Goal: Task Accomplishment & Management: Use online tool/utility

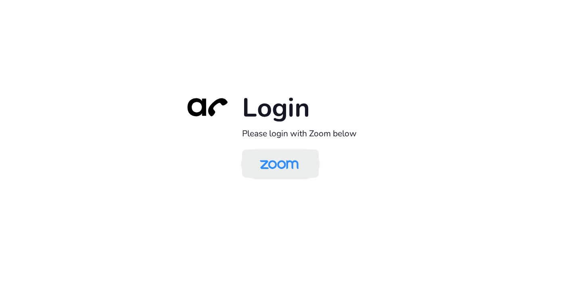
click at [282, 165] on img at bounding box center [279, 164] width 56 height 26
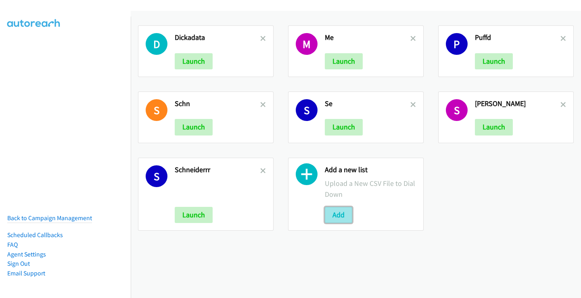
click at [338, 216] on button "Add" at bounding box center [338, 215] width 27 height 16
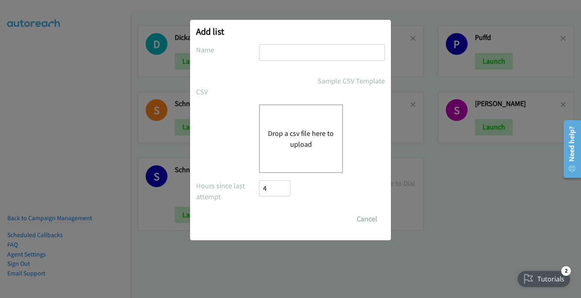
click at [301, 133] on button "Drop a csv file here to upload" at bounding box center [301, 139] width 66 height 22
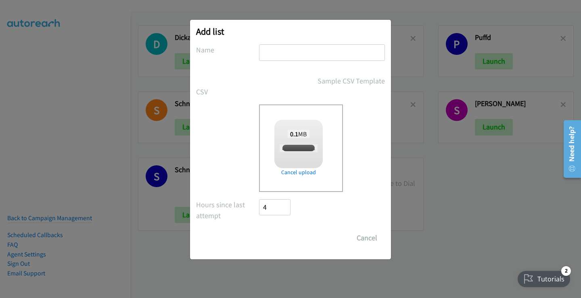
checkbox input "true"
click at [283, 52] on input "text" at bounding box center [322, 52] width 126 height 17
type input "Mine"
drag, startPoint x: 281, startPoint y: 239, endPoint x: 269, endPoint y: 241, distance: 12.3
click at [280, 238] on input "Save List" at bounding box center [280, 238] width 42 height 16
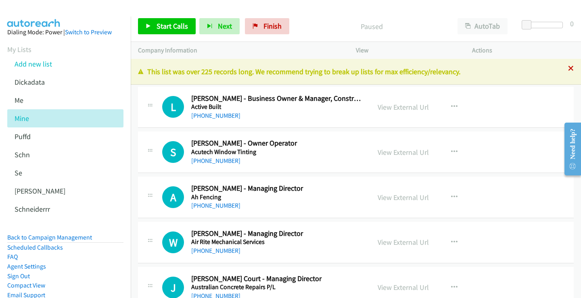
click at [568, 67] on icon at bounding box center [571, 69] width 6 height 6
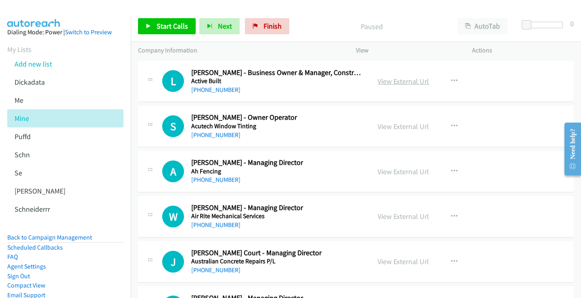
click at [413, 82] on link "View External Url" at bounding box center [402, 81] width 51 height 9
click at [218, 134] on link "+61 429 180 878" at bounding box center [215, 135] width 49 height 8
click at [396, 127] on link "View External Url" at bounding box center [402, 126] width 51 height 9
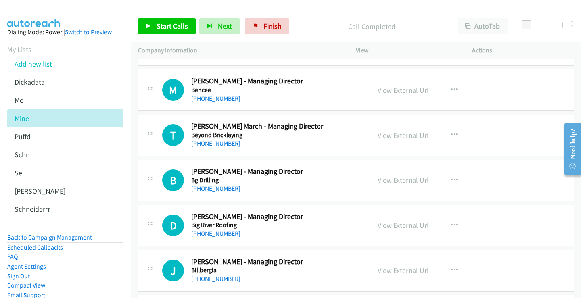
scroll to position [484, 0]
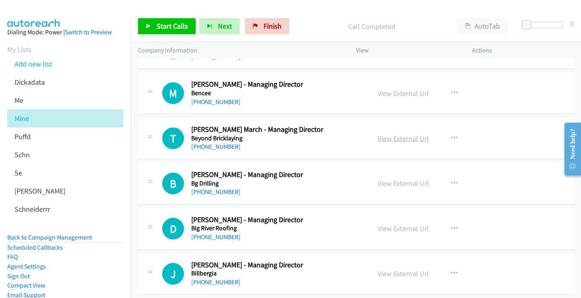
click at [410, 137] on link "View External Url" at bounding box center [402, 138] width 51 height 9
click at [209, 146] on link "+61 416 363 307" at bounding box center [215, 147] width 49 height 8
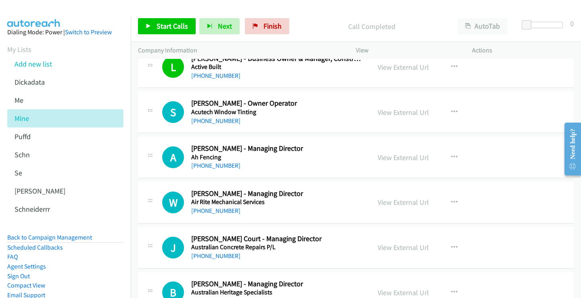
scroll to position [0, 0]
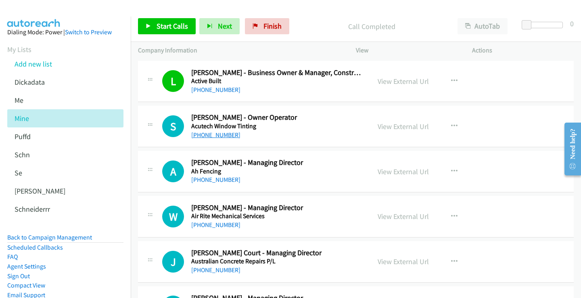
click at [220, 135] on link "+61 429 180 878" at bounding box center [215, 135] width 49 height 8
click at [393, 125] on link "View External Url" at bounding box center [402, 126] width 51 height 9
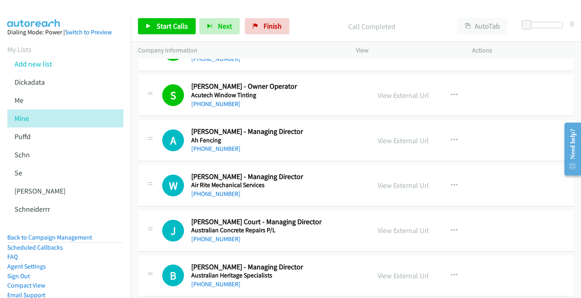
scroll to position [81, 0]
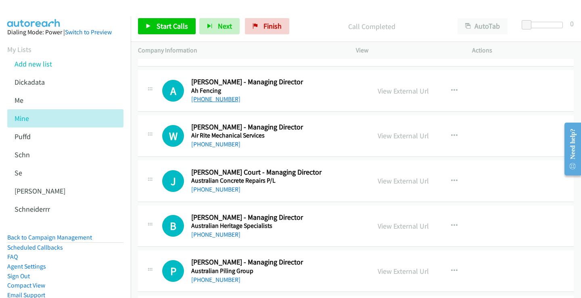
click at [217, 96] on link "+61 431 737 849" at bounding box center [215, 99] width 49 height 8
click at [404, 90] on link "View External Url" at bounding box center [402, 90] width 51 height 9
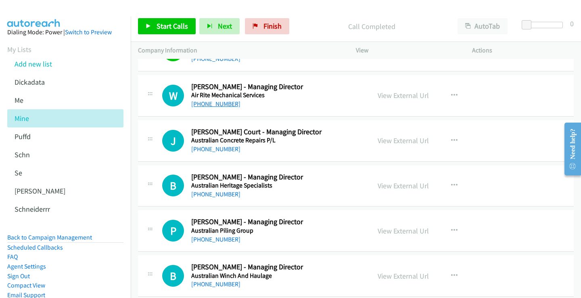
click at [225, 105] on link "+61 411 757 562" at bounding box center [215, 104] width 49 height 8
click at [397, 93] on link "View External Url" at bounding box center [402, 95] width 51 height 9
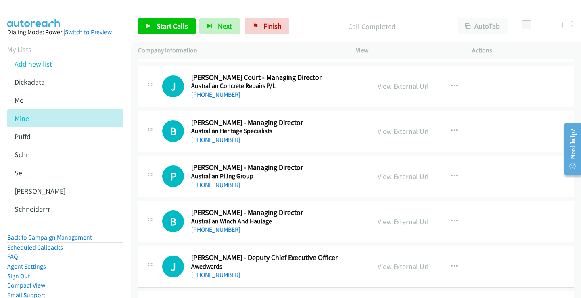
scroll to position [161, 0]
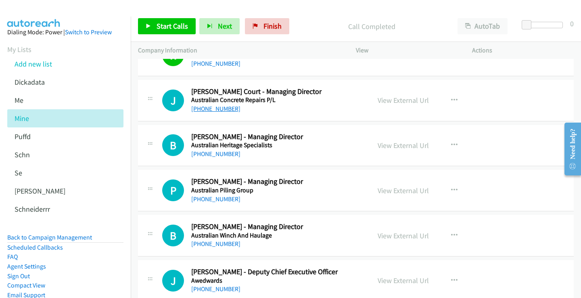
click at [224, 111] on link "+61 422 557 747" at bounding box center [215, 109] width 49 height 8
click at [402, 102] on link "View External Url" at bounding box center [402, 100] width 51 height 9
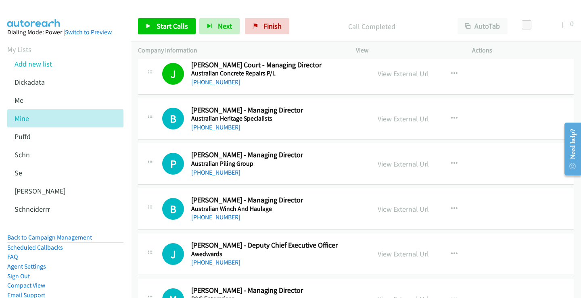
scroll to position [202, 0]
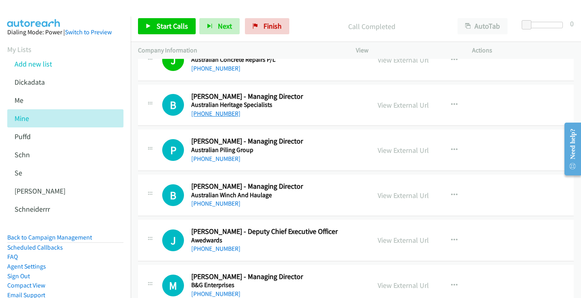
click at [218, 115] on link "+61 476 272 273" at bounding box center [215, 114] width 49 height 8
click at [399, 105] on link "View External Url" at bounding box center [402, 104] width 51 height 9
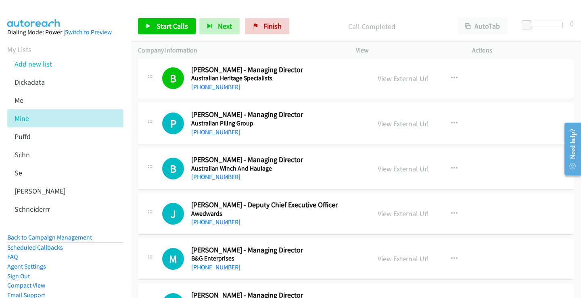
scroll to position [242, 0]
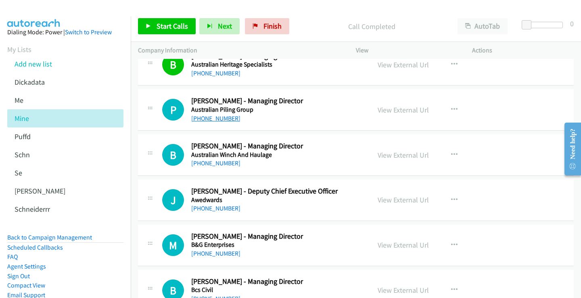
click at [216, 121] on link "+61 433 416 892" at bounding box center [215, 119] width 49 height 8
click at [412, 108] on link "View External Url" at bounding box center [402, 109] width 51 height 9
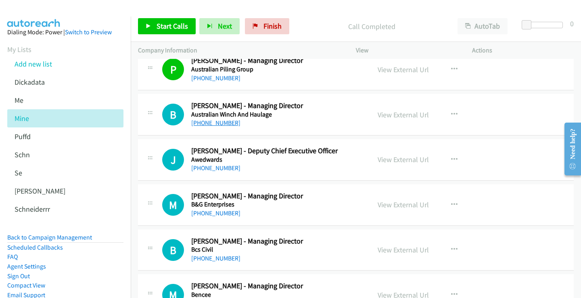
click at [216, 124] on link "+61 417 700 747" at bounding box center [215, 123] width 49 height 8
click at [404, 115] on link "View External Url" at bounding box center [402, 114] width 51 height 9
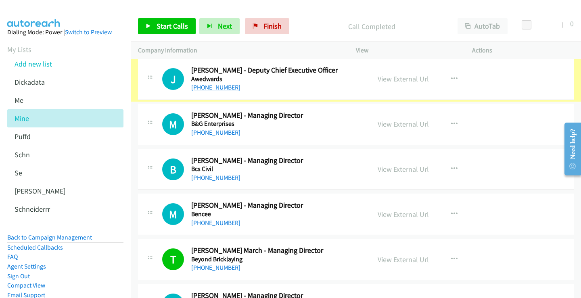
scroll to position [363, 0]
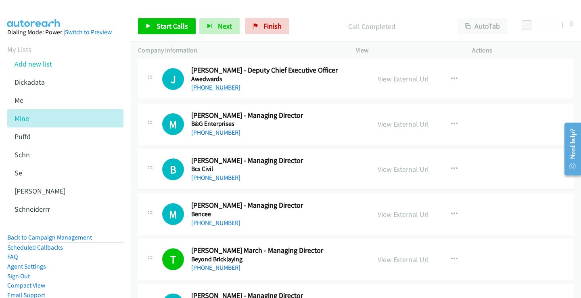
click at [221, 86] on link "+61 413 735 625" at bounding box center [215, 87] width 49 height 8
click at [387, 77] on link "View External Url" at bounding box center [402, 78] width 51 height 9
click at [217, 134] on link "+61 459 919 589" at bounding box center [215, 133] width 49 height 8
click at [396, 125] on link "View External Url" at bounding box center [402, 123] width 51 height 9
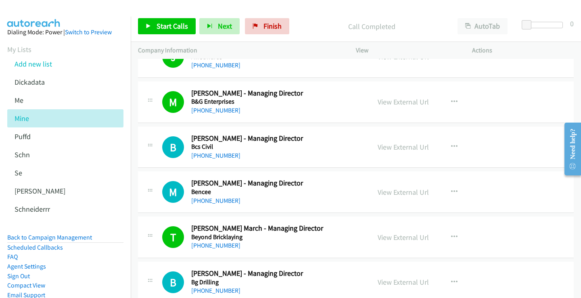
scroll to position [403, 0]
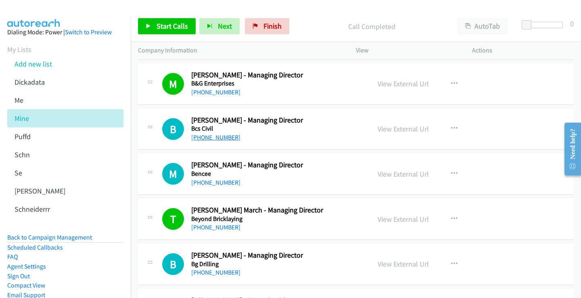
click at [223, 136] on link "+61 418 238 868" at bounding box center [215, 137] width 49 height 8
click at [399, 129] on link "View External Url" at bounding box center [402, 128] width 51 height 9
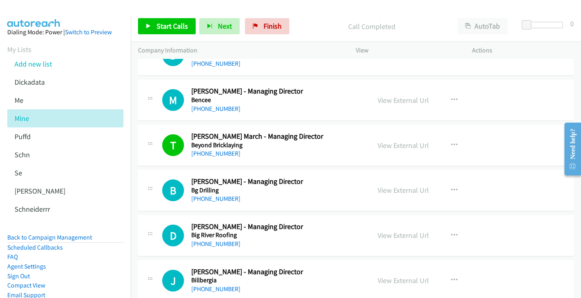
scroll to position [484, 0]
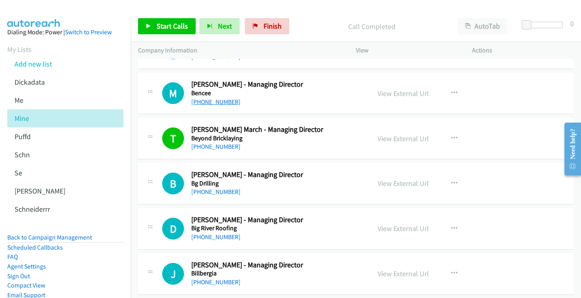
click at [220, 99] on link "+61 418 789 569" at bounding box center [215, 102] width 49 height 8
click at [385, 92] on link "View External Url" at bounding box center [402, 93] width 51 height 9
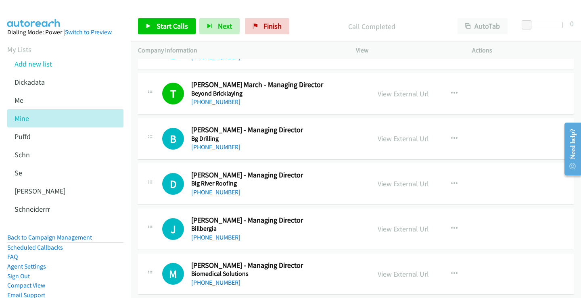
scroll to position [564, 0]
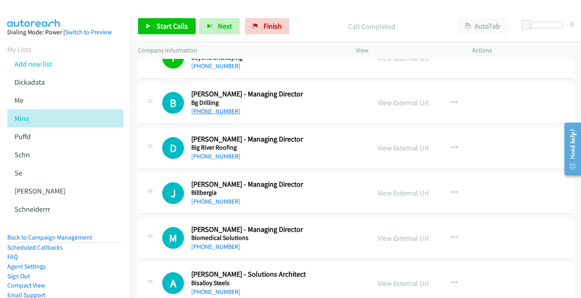
click at [216, 112] on link "+61 408 915 449" at bounding box center [215, 111] width 49 height 8
click at [387, 102] on link "View External Url" at bounding box center [402, 102] width 51 height 9
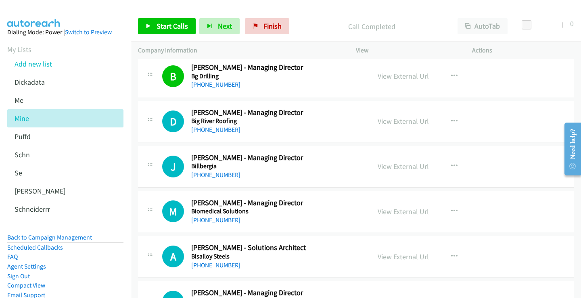
scroll to position [605, 0]
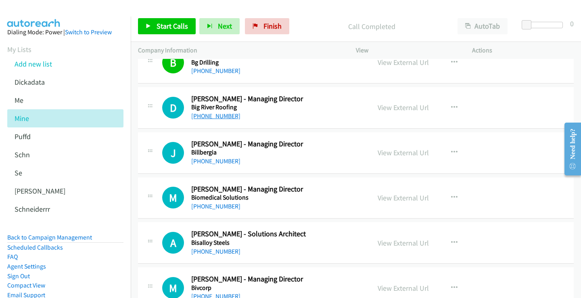
click at [218, 118] on link "+61 409 271 312" at bounding box center [215, 116] width 49 height 8
click at [399, 107] on link "View External Url" at bounding box center [402, 107] width 51 height 9
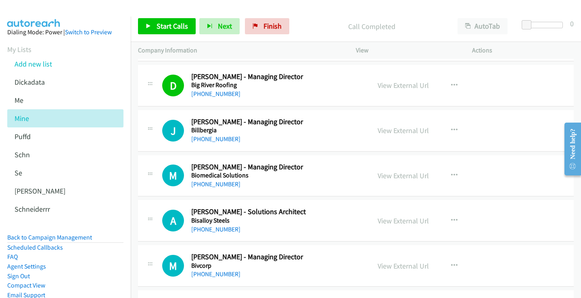
scroll to position [645, 0]
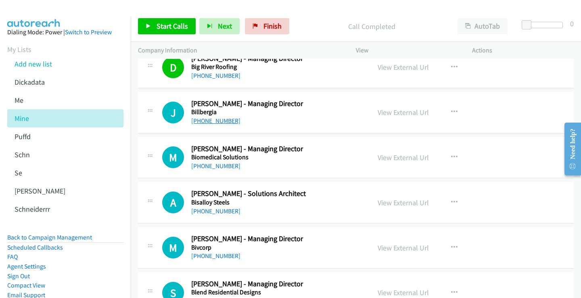
click at [213, 120] on link "+61 433 132 224" at bounding box center [215, 121] width 49 height 8
click at [408, 114] on link "View External Url" at bounding box center [402, 112] width 51 height 9
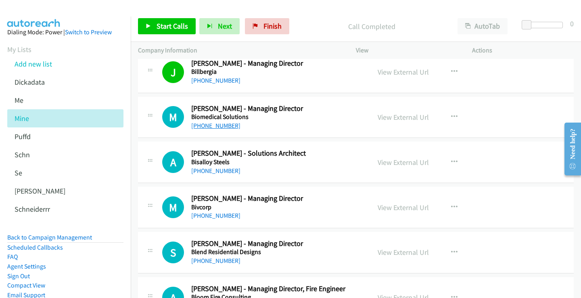
click at [210, 125] on link "+61 412 136 493" at bounding box center [215, 126] width 49 height 8
click at [401, 117] on link "View External Url" at bounding box center [402, 116] width 51 height 9
click at [393, 120] on link "View External Url" at bounding box center [402, 116] width 51 height 9
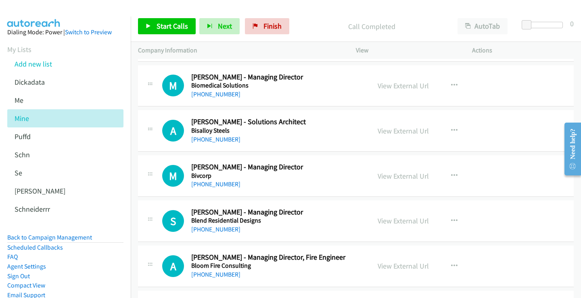
scroll to position [726, 0]
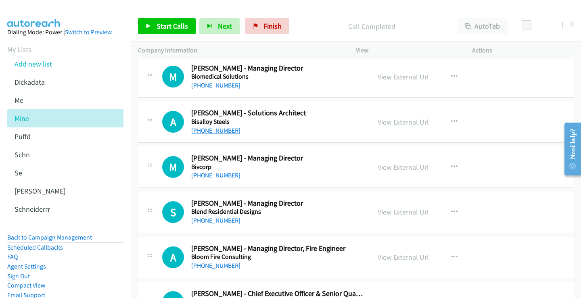
click at [223, 131] on link "+61 2 4272 0421" at bounding box center [215, 131] width 49 height 8
click at [389, 122] on link "View External Url" at bounding box center [402, 121] width 51 height 9
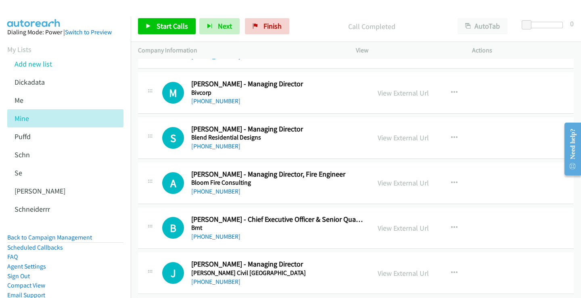
scroll to position [806, 0]
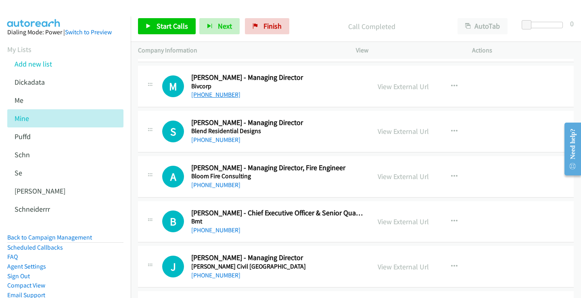
click at [207, 93] on link "+61 408 993 326" at bounding box center [215, 95] width 49 height 8
click at [404, 84] on link "View External Url" at bounding box center [402, 86] width 51 height 9
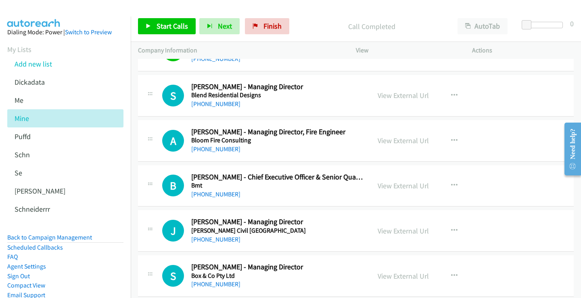
scroll to position [847, 0]
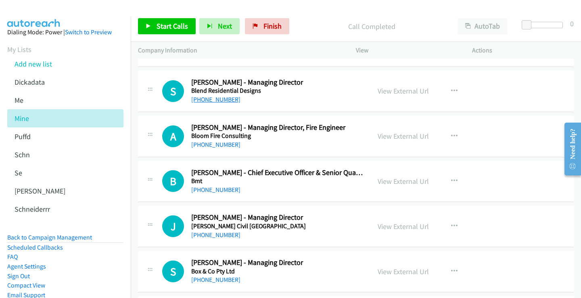
click at [219, 101] on link "+61 408 548 608" at bounding box center [215, 100] width 49 height 8
click at [402, 92] on link "View External Url" at bounding box center [402, 90] width 51 height 9
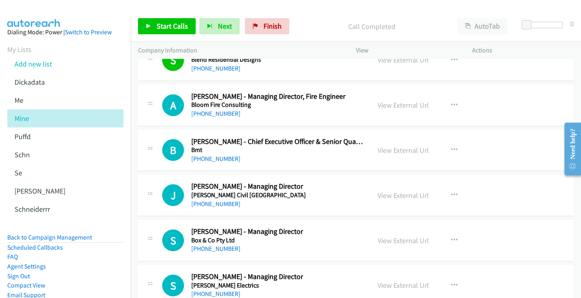
scroll to position [887, 0]
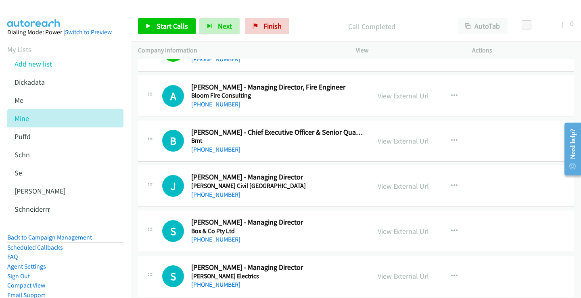
click at [210, 105] on link "+61 424 321 541" at bounding box center [215, 104] width 49 height 8
click at [394, 95] on link "View External Url" at bounding box center [402, 95] width 51 height 9
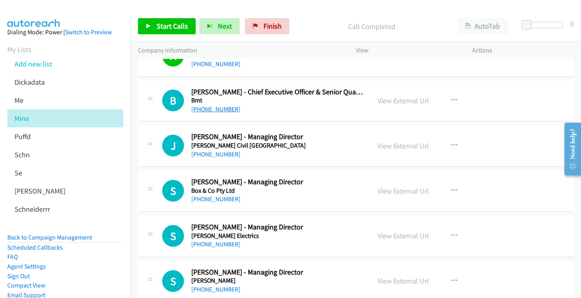
click at [223, 108] on link "+61 413 271 777" at bounding box center [215, 109] width 49 height 8
click at [394, 98] on link "View External Url" at bounding box center [402, 100] width 51 height 9
click at [215, 155] on link "+61 410 654 103" at bounding box center [215, 154] width 49 height 8
click at [419, 147] on link "View External Url" at bounding box center [402, 145] width 51 height 9
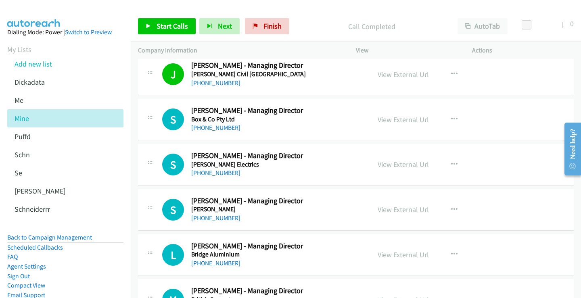
scroll to position [1008, 0]
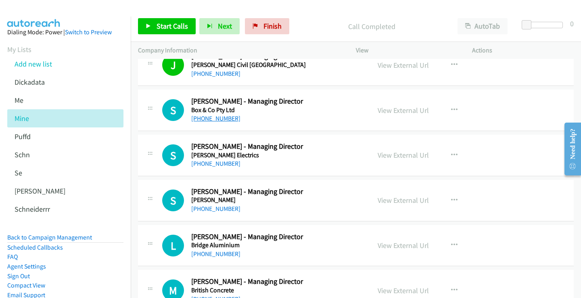
click at [218, 115] on link "+61 438 153 750" at bounding box center [215, 119] width 49 height 8
drag, startPoint x: 408, startPoint y: 113, endPoint x: 404, endPoint y: 110, distance: 4.9
click at [395, 108] on link "View External Url" at bounding box center [402, 110] width 51 height 9
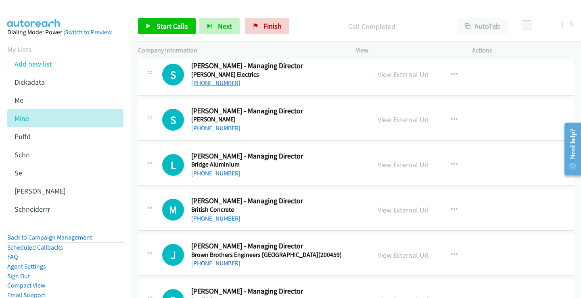
click at [223, 87] on link "+61 418 221 966" at bounding box center [215, 83] width 49 height 8
drag, startPoint x: 399, startPoint y: 75, endPoint x: 180, endPoint y: 46, distance: 220.8
click at [393, 73] on link "View External Url" at bounding box center [402, 74] width 51 height 9
click at [215, 127] on link "+61 418 181 274" at bounding box center [215, 128] width 49 height 8
click at [414, 118] on link "View External Url" at bounding box center [402, 119] width 51 height 9
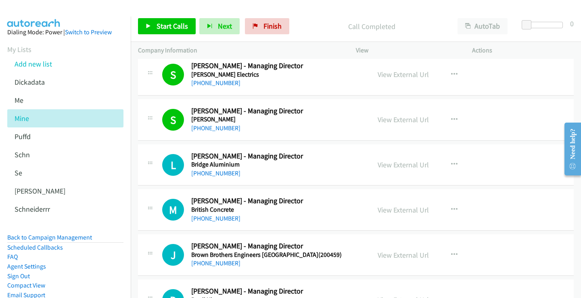
scroll to position [1129, 0]
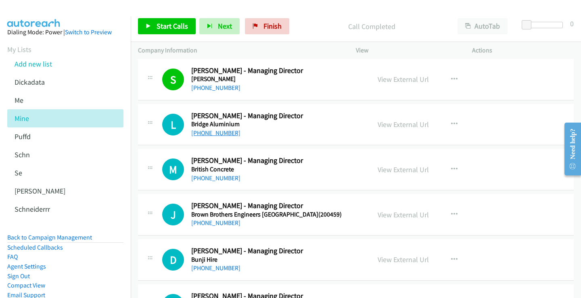
click at [215, 132] on link "+61 412 998 798" at bounding box center [215, 133] width 49 height 8
click at [404, 126] on link "View External Url" at bounding box center [402, 124] width 51 height 9
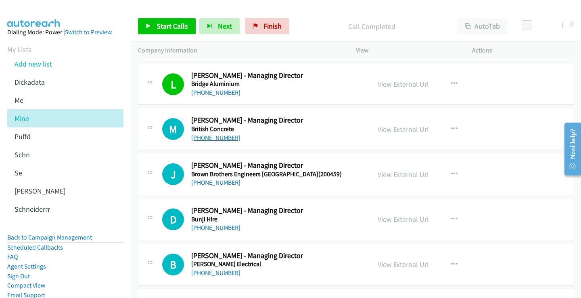
click at [206, 138] on link "+61 417 900 059" at bounding box center [215, 138] width 49 height 8
click at [419, 129] on link "View External Url" at bounding box center [402, 129] width 51 height 9
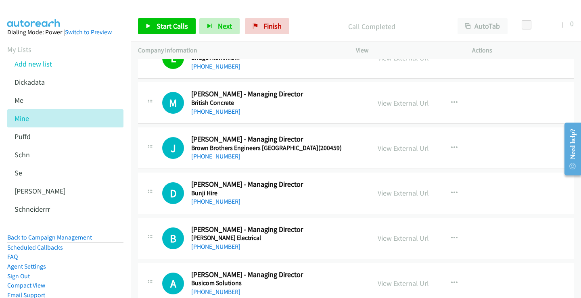
scroll to position [1210, 0]
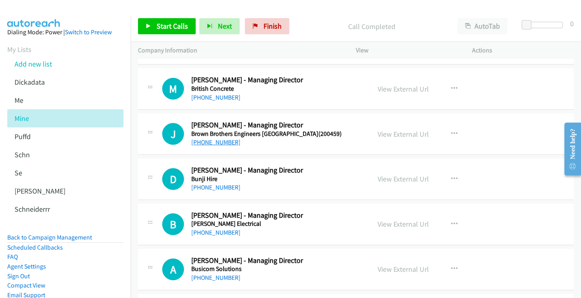
click at [226, 142] on link "+61 407 858 297" at bounding box center [215, 142] width 49 height 8
click at [401, 133] on link "View External Url" at bounding box center [402, 133] width 51 height 9
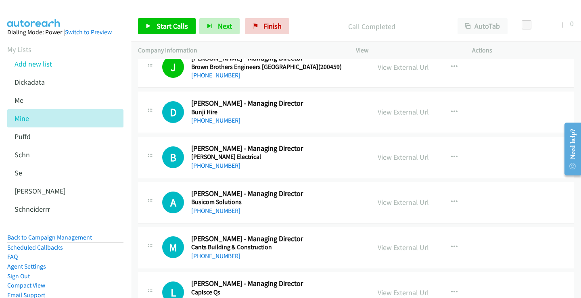
scroll to position [1290, 0]
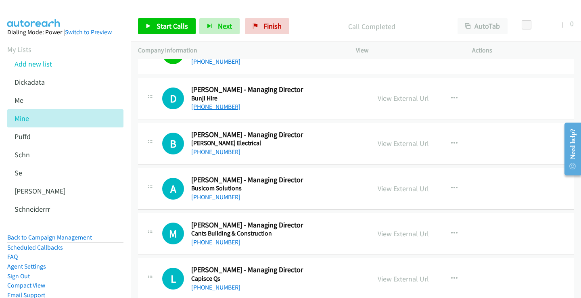
click at [215, 103] on link "+61 417 292 573" at bounding box center [215, 107] width 49 height 8
click at [387, 99] on link "View External Url" at bounding box center [402, 98] width 51 height 9
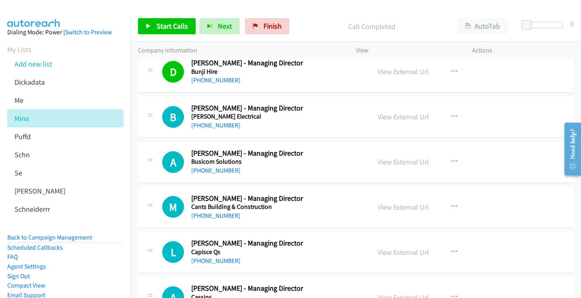
scroll to position [1331, 0]
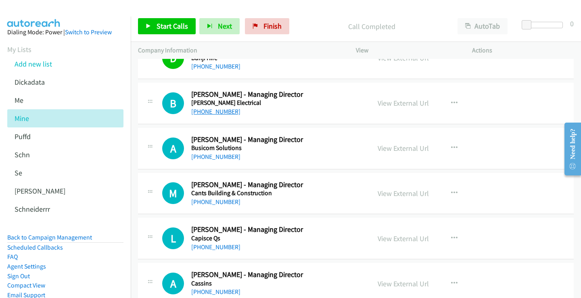
click at [224, 114] on link "+61 467 062 771" at bounding box center [215, 112] width 49 height 8
click at [399, 102] on link "View External Url" at bounding box center [402, 102] width 51 height 9
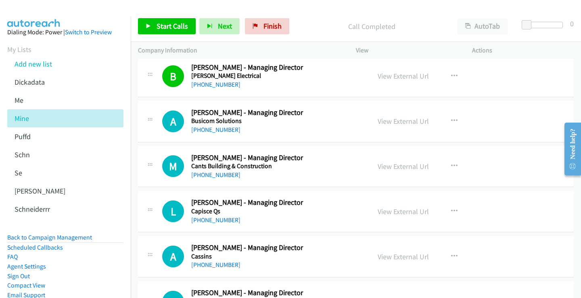
scroll to position [1371, 0]
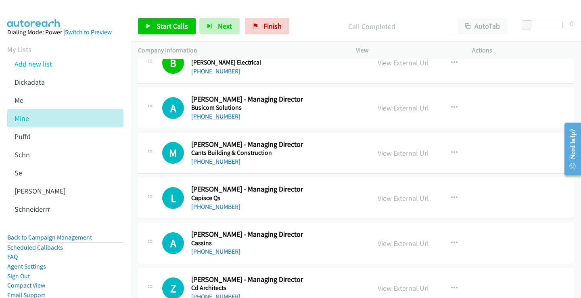
click at [221, 118] on link "+61 416 366 686" at bounding box center [215, 116] width 49 height 8
click at [396, 110] on link "View External Url" at bounding box center [402, 107] width 51 height 9
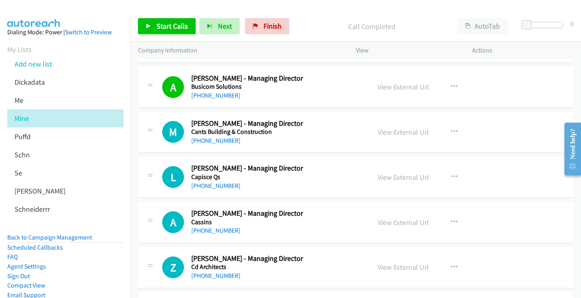
scroll to position [1411, 0]
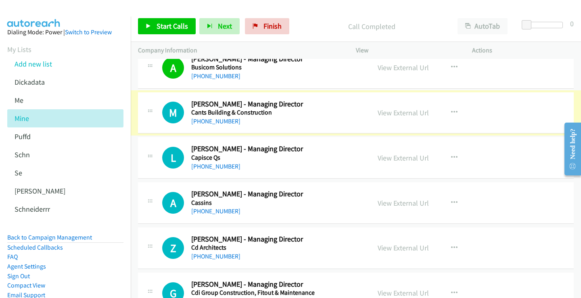
click at [220, 121] on link "+61 417 647 534" at bounding box center [215, 121] width 49 height 8
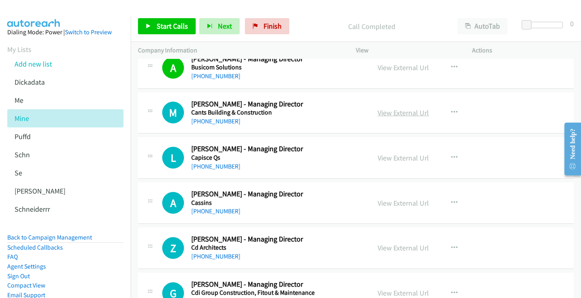
click at [409, 112] on link "View External Url" at bounding box center [402, 112] width 51 height 9
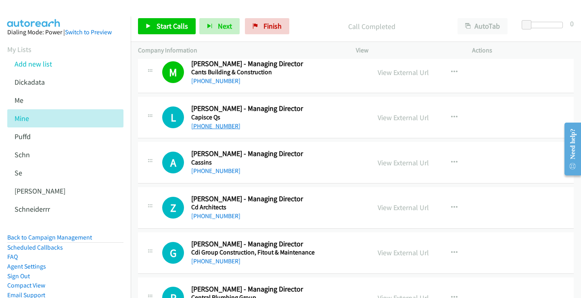
click at [212, 125] on link "+61 400 990 150" at bounding box center [215, 126] width 49 height 8
click at [391, 117] on link "View External Url" at bounding box center [402, 117] width 51 height 9
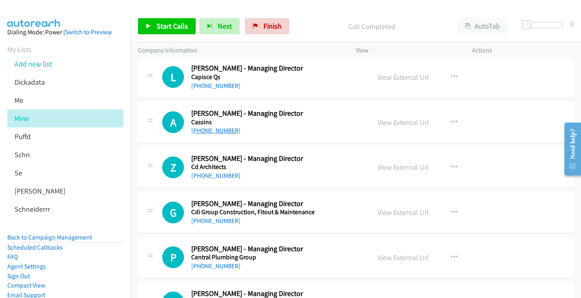
click at [221, 132] on link "+61 418 250 329" at bounding box center [215, 131] width 49 height 8
click at [400, 124] on link "View External Url" at bounding box center [402, 122] width 51 height 9
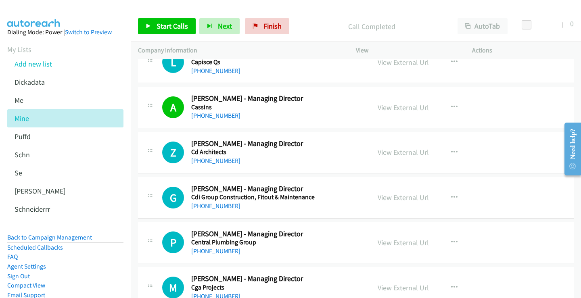
scroll to position [1532, 0]
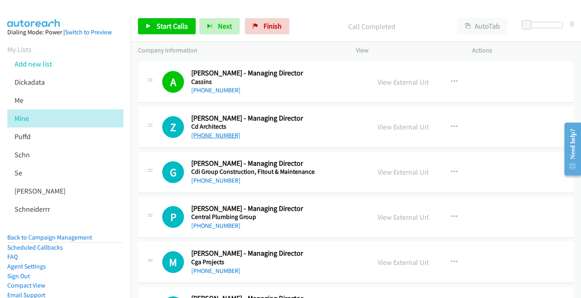
click at [209, 137] on link "+61 411 661 991" at bounding box center [215, 135] width 49 height 8
click at [407, 127] on link "View External Url" at bounding box center [402, 126] width 51 height 9
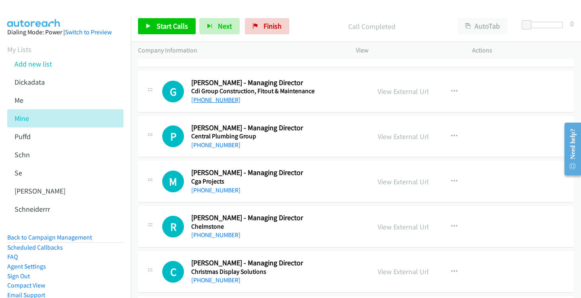
click at [214, 99] on link "+61 418 196 120" at bounding box center [215, 100] width 49 height 8
click at [408, 90] on link "View External Url" at bounding box center [402, 91] width 51 height 9
click at [222, 144] on link "+61 416 378 080" at bounding box center [215, 145] width 49 height 8
click at [389, 136] on link "View External Url" at bounding box center [402, 136] width 51 height 9
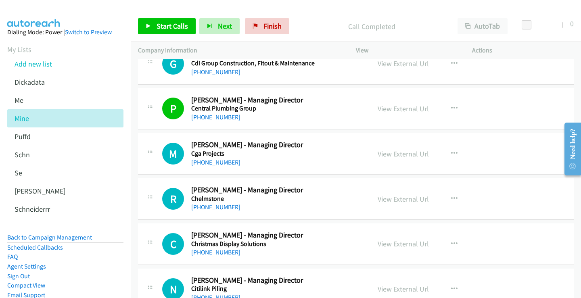
scroll to position [1653, 0]
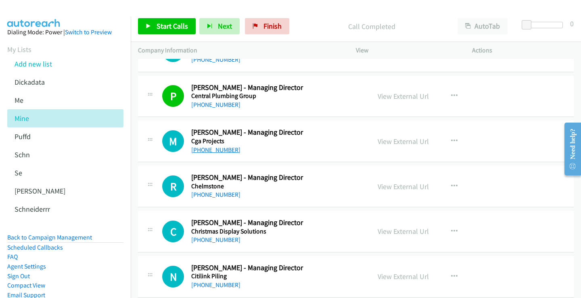
click at [214, 148] on link "+61 409 167 479" at bounding box center [215, 150] width 49 height 8
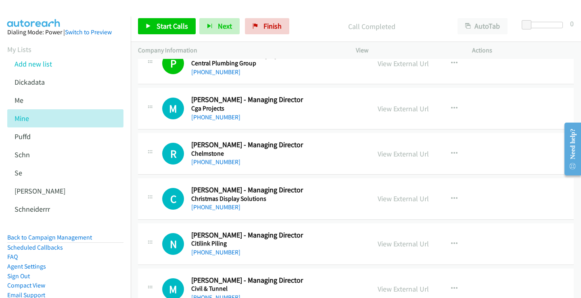
scroll to position [1693, 0]
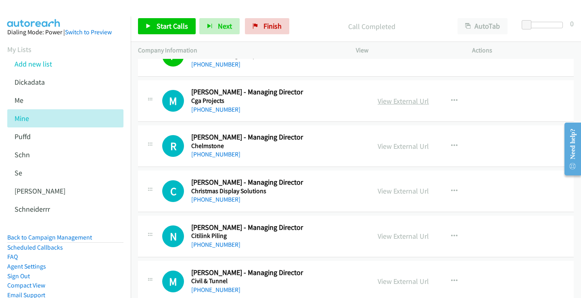
click at [393, 100] on link "View External Url" at bounding box center [402, 100] width 51 height 9
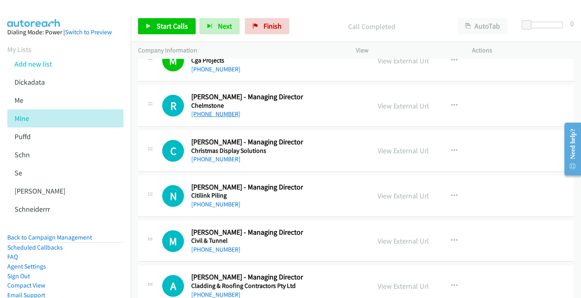
click at [211, 115] on link "+61 409 227 818" at bounding box center [215, 114] width 49 height 8
click at [397, 105] on link "View External Url" at bounding box center [402, 105] width 51 height 9
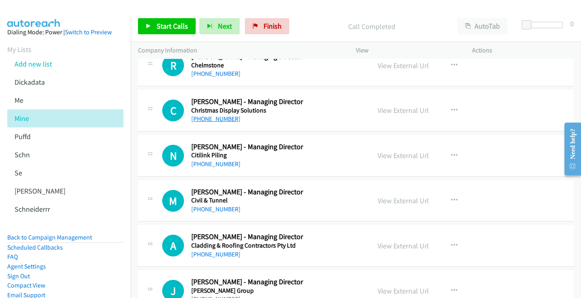
click at [221, 118] on link "+61 3 6380 6007" at bounding box center [215, 119] width 49 height 8
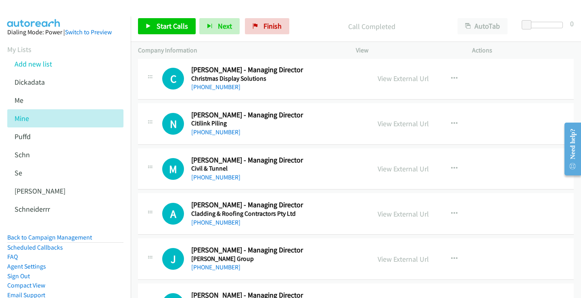
scroll to position [1814, 0]
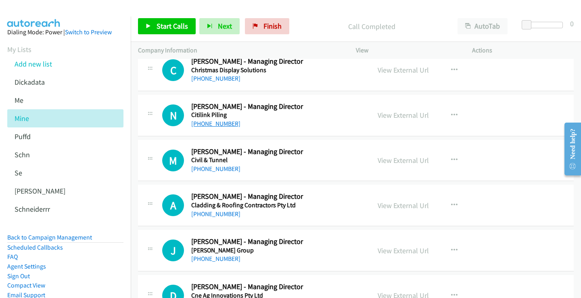
click at [207, 126] on link "+61 416 039 053" at bounding box center [215, 124] width 49 height 8
click at [412, 116] on link "View External Url" at bounding box center [402, 114] width 51 height 9
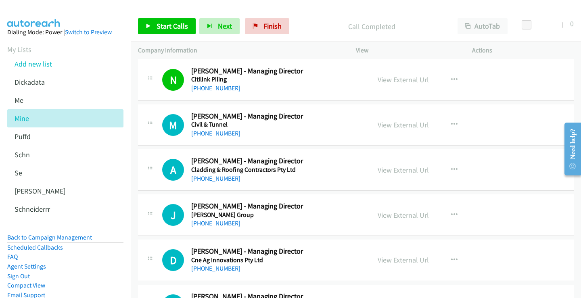
scroll to position [1855, 0]
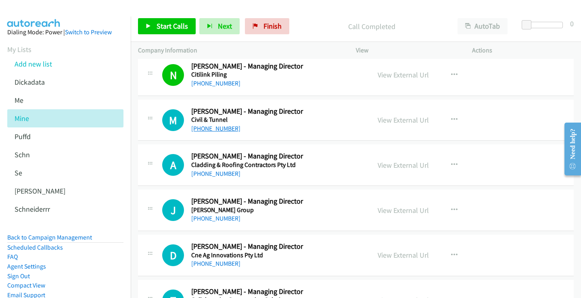
click at [216, 128] on link "+61 412 911 941" at bounding box center [215, 129] width 49 height 8
click at [394, 121] on link "View External Url" at bounding box center [402, 119] width 51 height 9
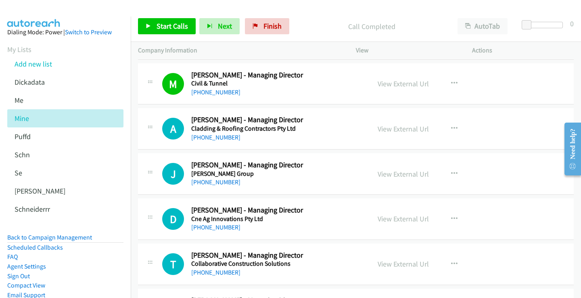
scroll to position [1895, 0]
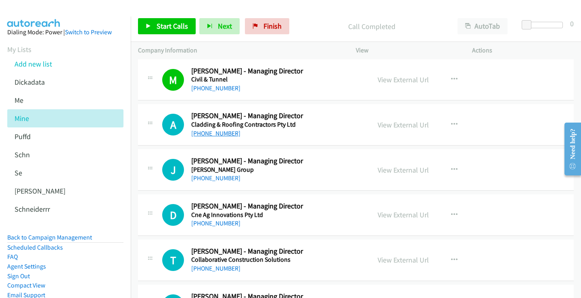
click at [223, 135] on link "+61 417 806 605" at bounding box center [215, 133] width 49 height 8
click at [398, 125] on link "View External Url" at bounding box center [402, 124] width 51 height 9
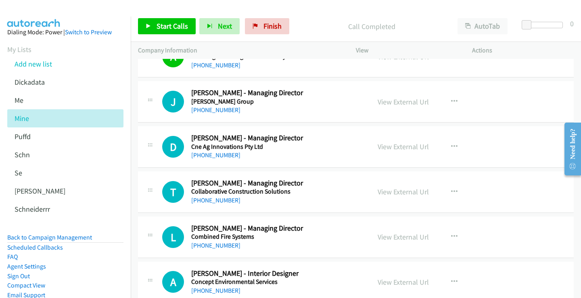
scroll to position [1976, 0]
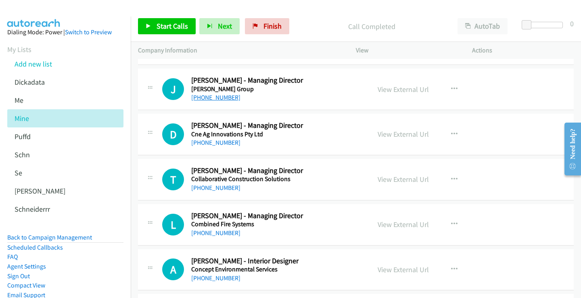
click at [201, 98] on link "+61 427 832 961" at bounding box center [215, 98] width 49 height 8
click at [400, 88] on link "View External Url" at bounding box center [402, 89] width 51 height 9
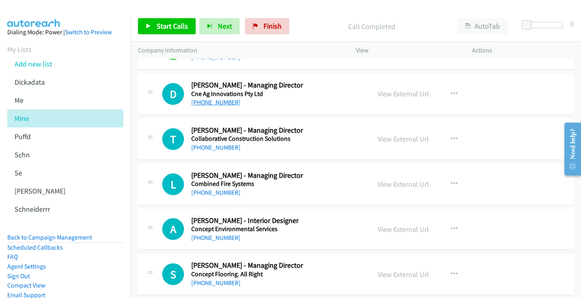
click at [206, 102] on link "+61 438 983 789" at bounding box center [215, 102] width 49 height 8
click at [391, 91] on link "View External Url" at bounding box center [402, 93] width 51 height 9
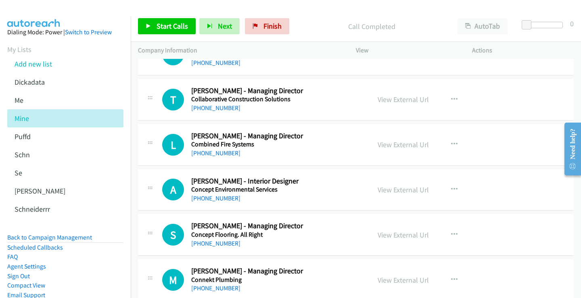
scroll to position [2056, 0]
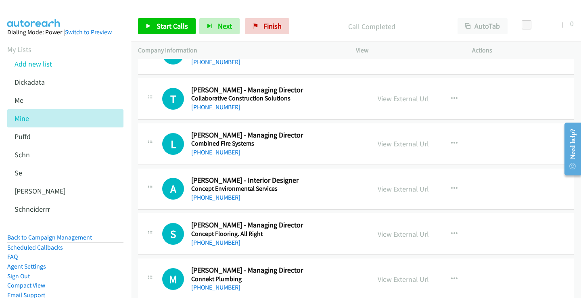
click at [214, 107] on link "+61 468 321 541" at bounding box center [215, 107] width 49 height 8
click at [385, 99] on link "View External Url" at bounding box center [402, 98] width 51 height 9
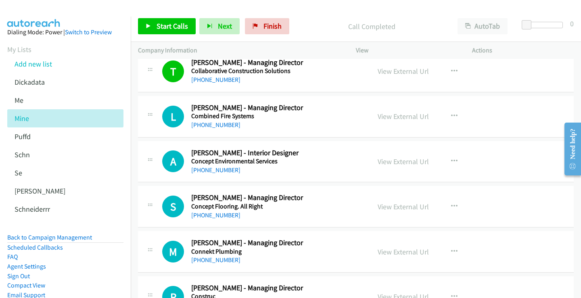
scroll to position [2097, 0]
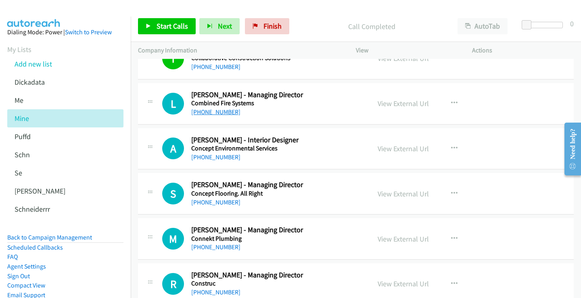
click at [223, 113] on link "+61 407 831 115" at bounding box center [215, 112] width 49 height 8
click at [398, 105] on link "View External Url" at bounding box center [402, 103] width 51 height 9
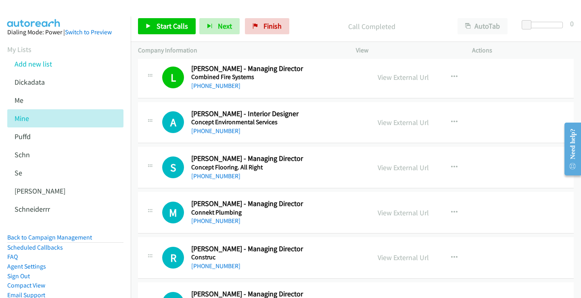
scroll to position [2137, 0]
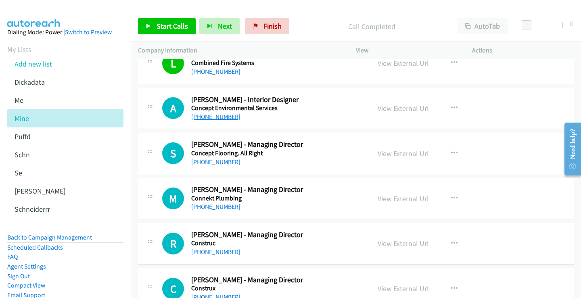
click at [212, 118] on link "+61 447 062 307" at bounding box center [215, 117] width 49 height 8
click at [409, 109] on link "View External Url" at bounding box center [402, 108] width 51 height 9
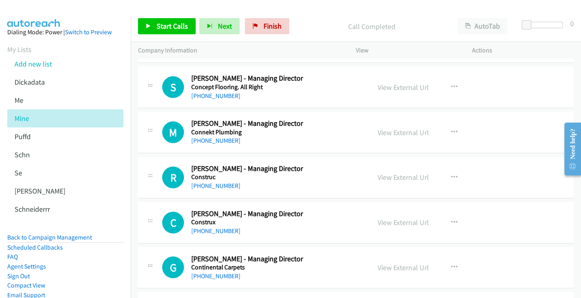
scroll to position [2218, 0]
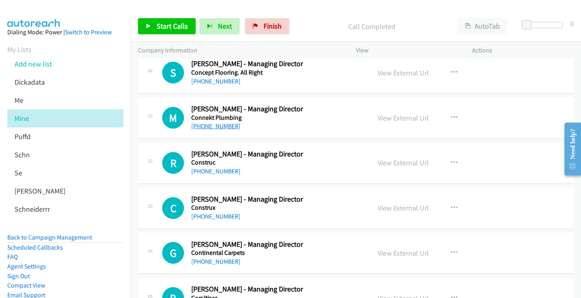
click at [221, 124] on link "+61 429 945 755" at bounding box center [215, 126] width 49 height 8
click at [395, 119] on link "View External Url" at bounding box center [402, 117] width 51 height 9
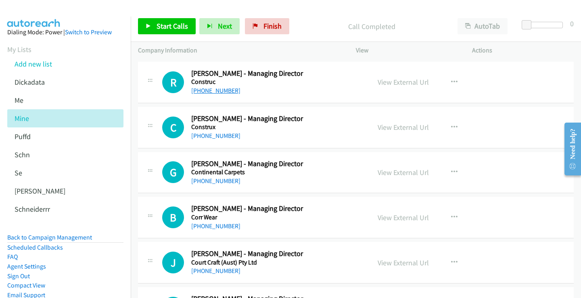
click at [217, 92] on link "+61 416 218 155" at bounding box center [215, 91] width 49 height 8
click at [393, 81] on link "View External Url" at bounding box center [402, 81] width 51 height 9
click at [224, 137] on link "+61 421 026 907" at bounding box center [215, 136] width 49 height 8
click at [392, 125] on link "View External Url" at bounding box center [402, 127] width 51 height 9
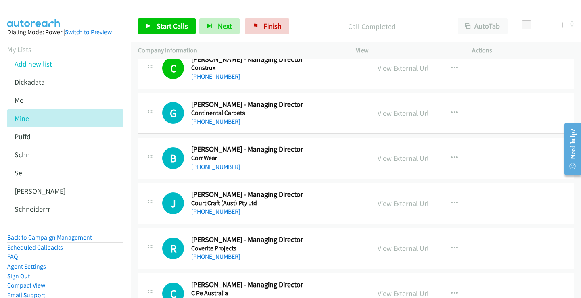
scroll to position [2379, 0]
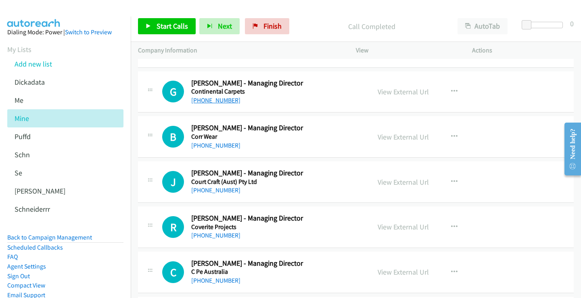
click at [219, 100] on link "+61 419 151 152" at bounding box center [215, 100] width 49 height 8
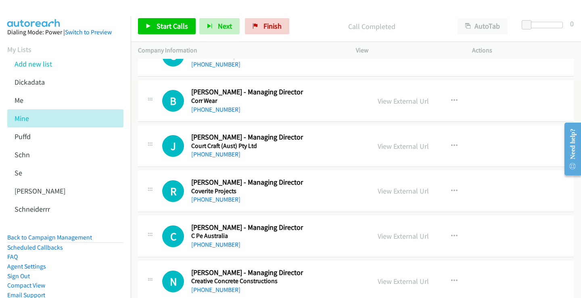
scroll to position [2419, 0]
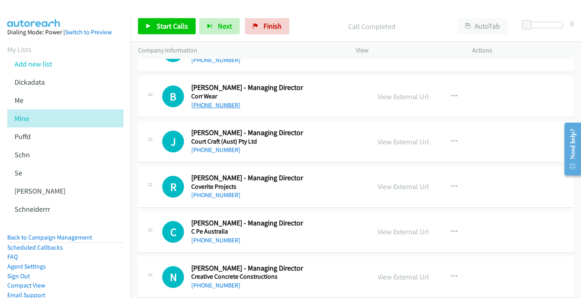
click at [220, 106] on link "+61 414 727 329" at bounding box center [215, 105] width 49 height 8
click at [412, 97] on link "View External Url" at bounding box center [402, 96] width 51 height 9
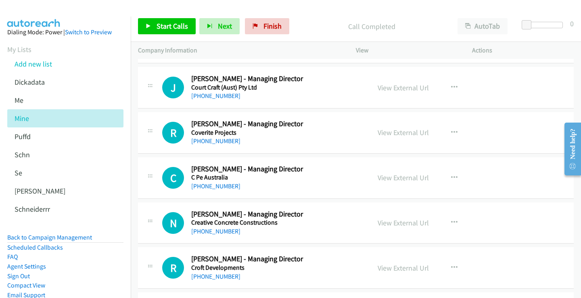
scroll to position [2460, 0]
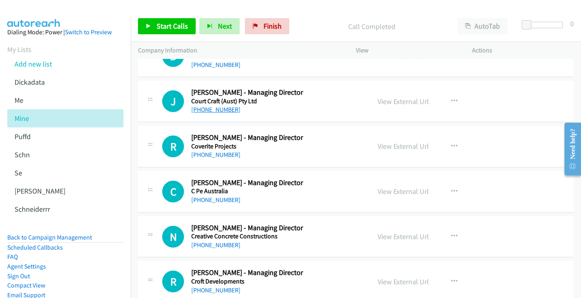
click at [217, 110] on link "+61 418 245 562" at bounding box center [215, 110] width 49 height 8
click at [387, 100] on link "View External Url" at bounding box center [402, 101] width 51 height 9
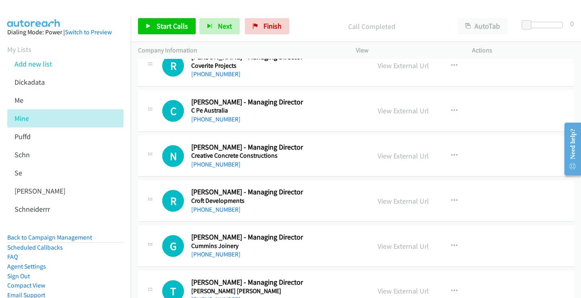
scroll to position [2500, 0]
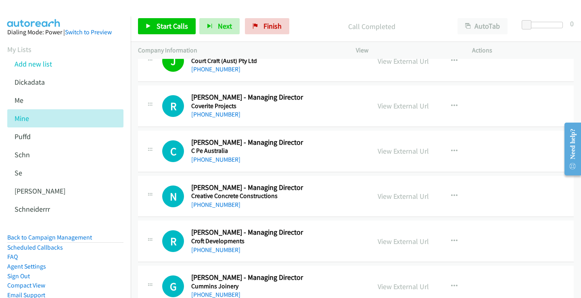
drag, startPoint x: 221, startPoint y: 115, endPoint x: 430, endPoint y: 110, distance: 208.9
click at [215, 115] on link "+61 400 797 490" at bounding box center [215, 114] width 49 height 8
click at [405, 109] on link "View External Url" at bounding box center [402, 105] width 51 height 9
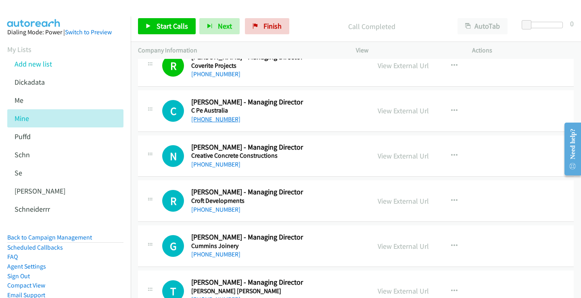
click at [217, 119] on link "+61 410 320 032" at bounding box center [215, 119] width 49 height 8
click at [394, 110] on link "View External Url" at bounding box center [402, 110] width 51 height 9
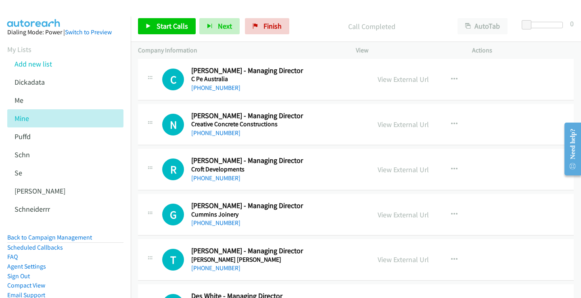
scroll to position [2581, 0]
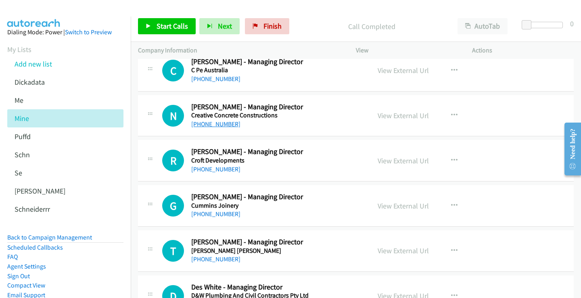
click at [217, 121] on link "+61 404 859 045" at bounding box center [215, 124] width 49 height 8
click at [398, 116] on link "View External Url" at bounding box center [402, 115] width 51 height 9
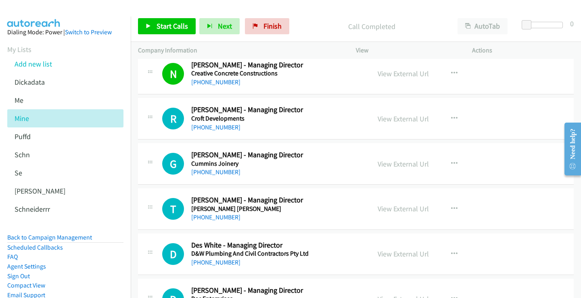
scroll to position [2661, 0]
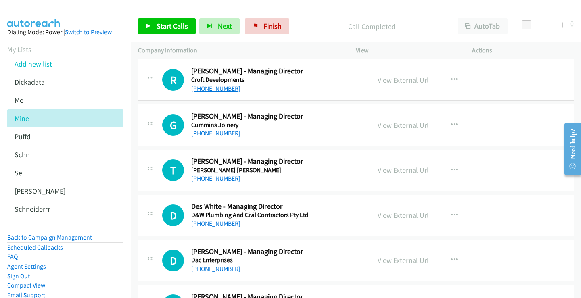
click at [225, 86] on link "+61 411 588 276" at bounding box center [215, 89] width 49 height 8
click at [401, 79] on link "View External Url" at bounding box center [402, 79] width 51 height 9
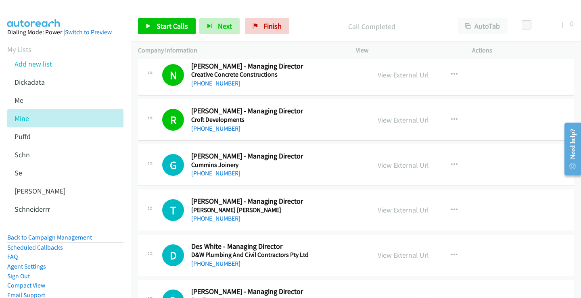
scroll to position [2621, 0]
drag, startPoint x: 216, startPoint y: 175, endPoint x: 311, endPoint y: 180, distance: 95.3
click at [224, 176] on link "+61 402 149 116" at bounding box center [215, 174] width 49 height 8
click at [400, 167] on link "View External Url" at bounding box center [402, 165] width 51 height 9
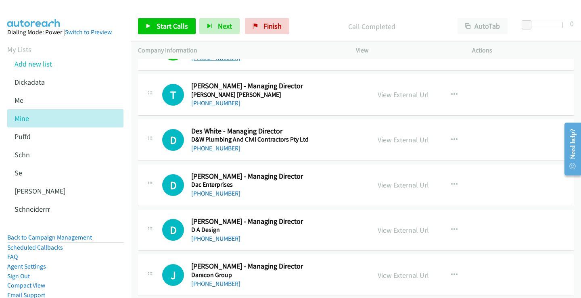
scroll to position [2742, 0]
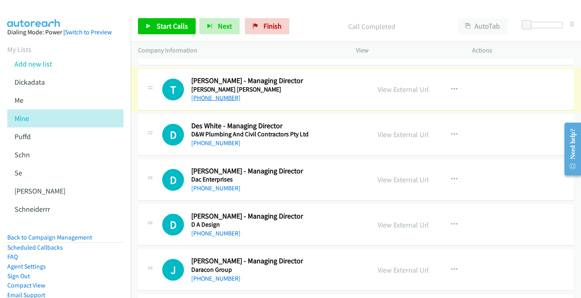
click at [221, 97] on link "+61 429 567 753" at bounding box center [215, 98] width 49 height 8
click at [391, 87] on link "View External Url" at bounding box center [402, 89] width 51 height 9
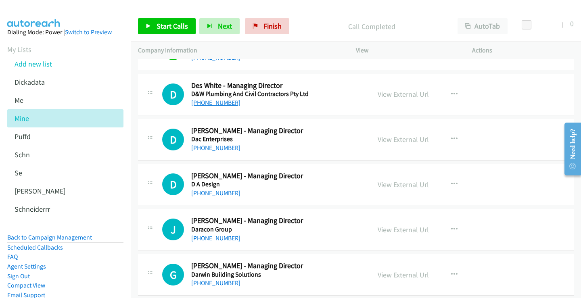
click at [223, 102] on link "+61 418 246 422" at bounding box center [215, 103] width 49 height 8
click at [223, 146] on link "+61 408 893 650" at bounding box center [215, 148] width 49 height 8
click at [396, 142] on link "View External Url" at bounding box center [402, 139] width 51 height 9
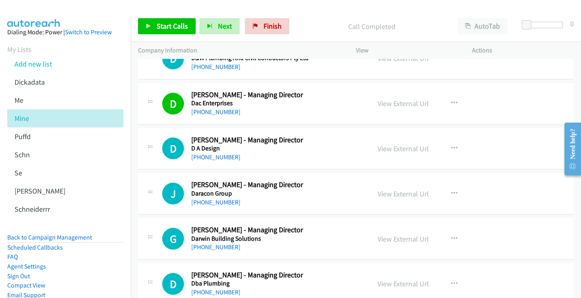
scroll to position [2863, 0]
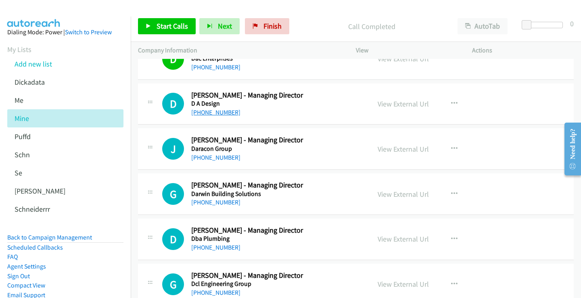
click at [226, 112] on link "+61 413 755 559" at bounding box center [215, 112] width 49 height 8
click at [390, 107] on link "View External Url" at bounding box center [402, 103] width 51 height 9
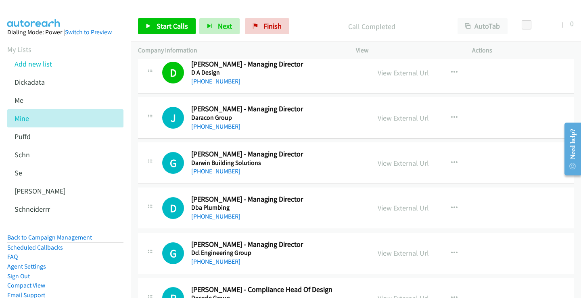
scroll to position [2903, 0]
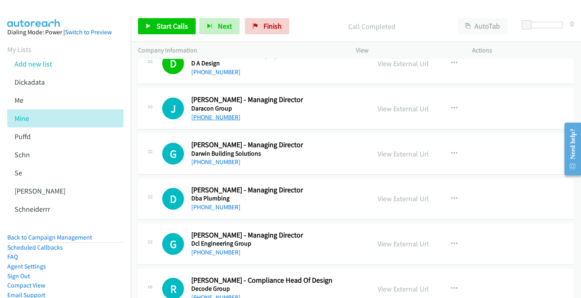
click at [221, 119] on link "+61 418 169 884" at bounding box center [215, 117] width 49 height 8
click at [409, 106] on link "View External Url" at bounding box center [402, 108] width 51 height 9
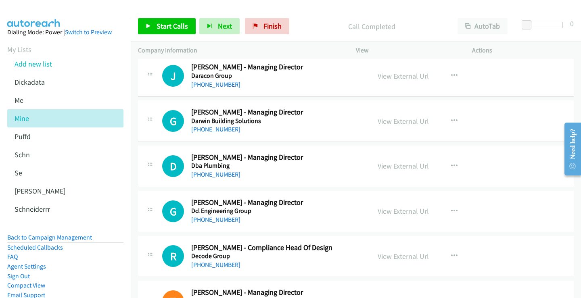
scroll to position [2943, 0]
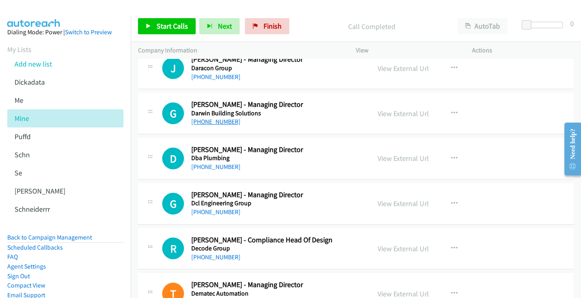
click at [220, 121] on link "+61 417 894 867" at bounding box center [215, 122] width 49 height 8
click at [403, 113] on link "View External Url" at bounding box center [402, 113] width 51 height 9
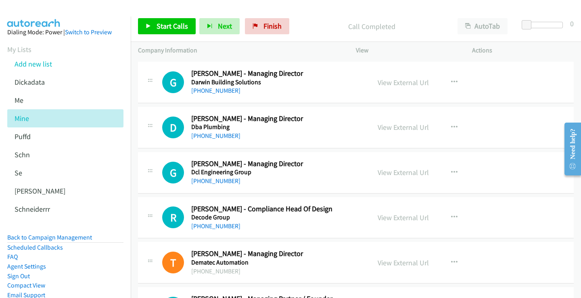
scroll to position [2984, 0]
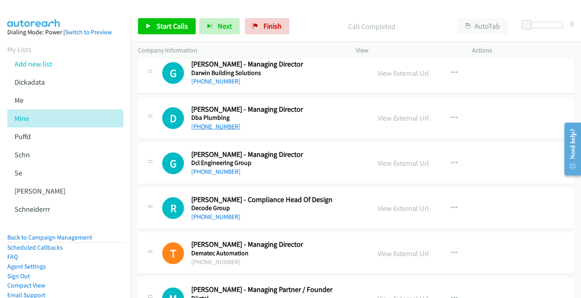
click at [224, 126] on link "+61 412 878 453" at bounding box center [215, 127] width 49 height 8
click at [402, 119] on link "View External Url" at bounding box center [402, 117] width 51 height 9
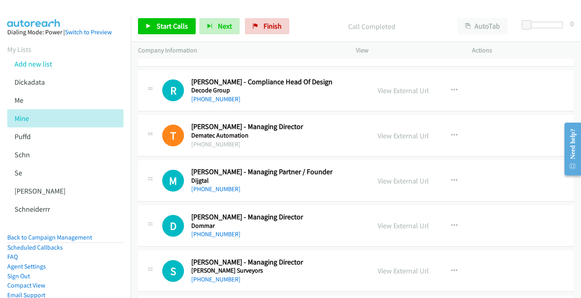
scroll to position [3105, 0]
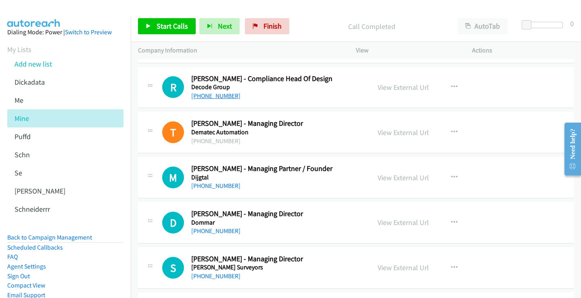
click at [212, 97] on link "+974 5589 8816" at bounding box center [215, 96] width 49 height 8
click at [409, 87] on link "View External Url" at bounding box center [402, 87] width 51 height 9
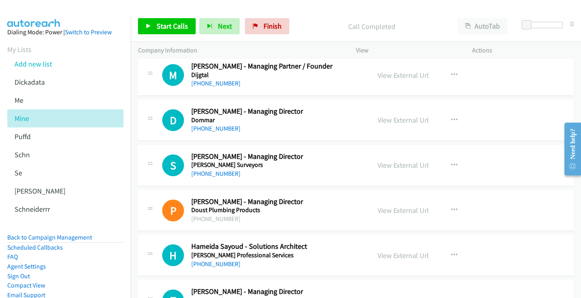
scroll to position [3226, 0]
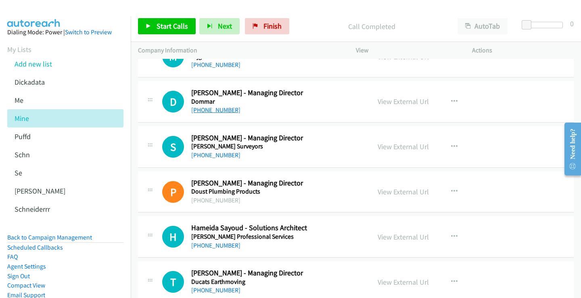
click at [228, 110] on link "+61 8 8410 8088" at bounding box center [215, 110] width 49 height 8
click at [389, 100] on link "View External Url" at bounding box center [402, 101] width 51 height 9
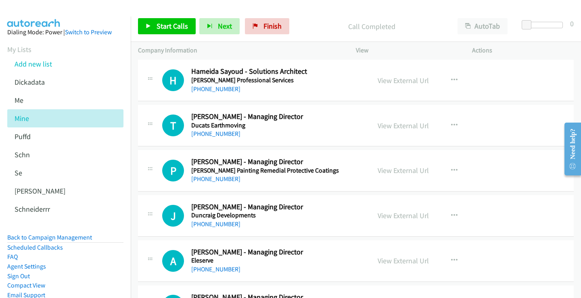
scroll to position [3387, 0]
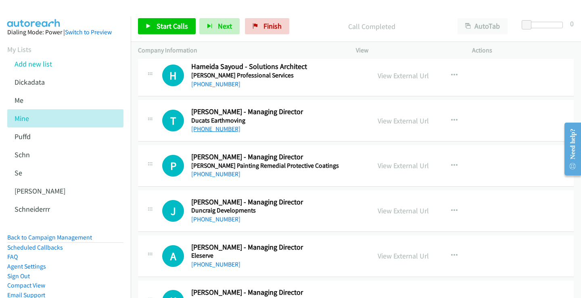
click at [220, 127] on link "+61 412 079 927" at bounding box center [215, 129] width 49 height 8
click at [391, 120] on link "View External Url" at bounding box center [402, 120] width 51 height 9
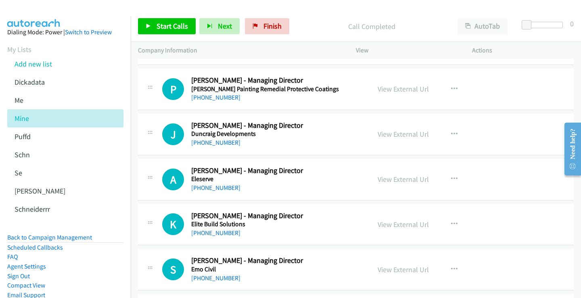
scroll to position [3468, 0]
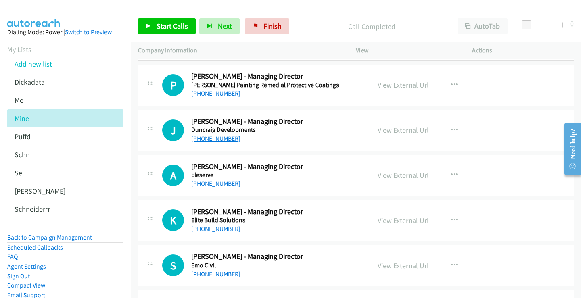
click at [222, 140] on link "+61 488 106 911" at bounding box center [215, 139] width 49 height 8
click at [402, 131] on link "View External Url" at bounding box center [402, 129] width 51 height 9
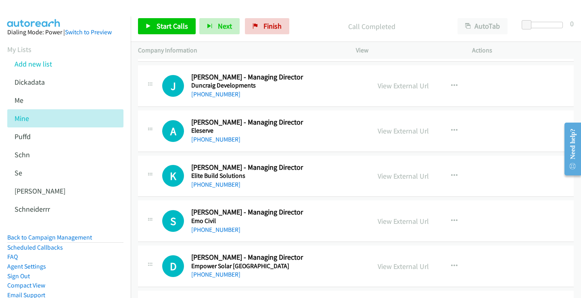
scroll to position [3548, 0]
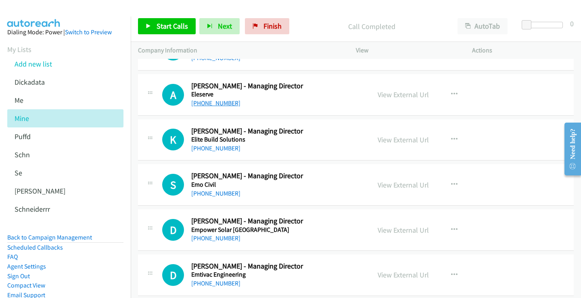
click at [225, 102] on link "+61 414 772 756" at bounding box center [215, 103] width 49 height 8
click at [402, 94] on link "View External Url" at bounding box center [402, 94] width 51 height 9
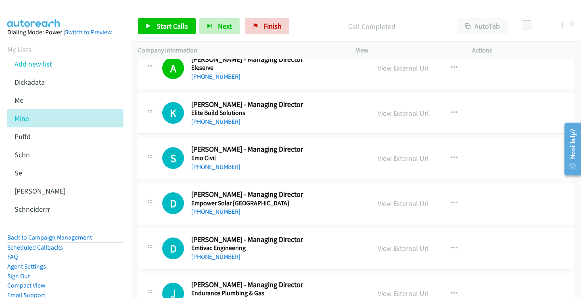
scroll to position [3589, 0]
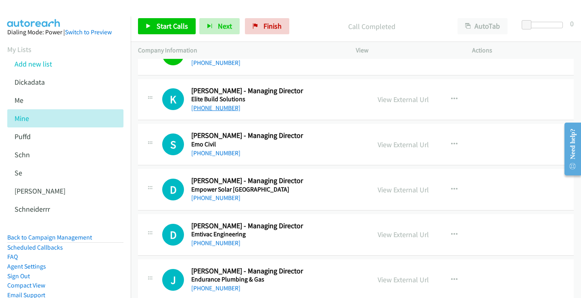
click at [224, 108] on link "+61 406 917 991" at bounding box center [215, 108] width 49 height 8
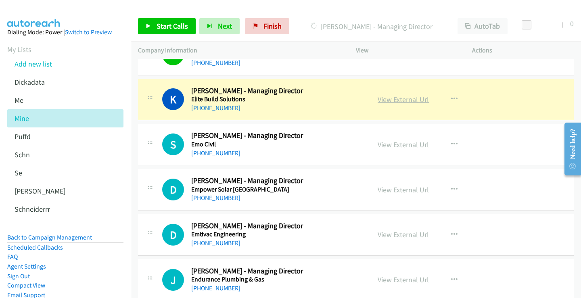
click at [402, 99] on link "View External Url" at bounding box center [402, 99] width 51 height 9
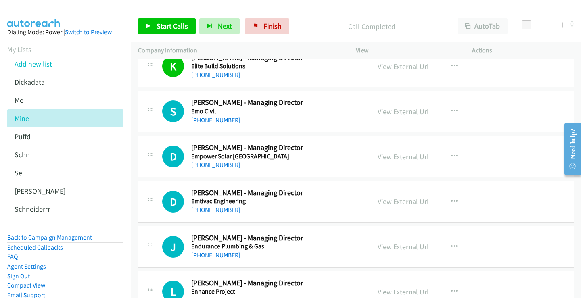
scroll to position [3629, 0]
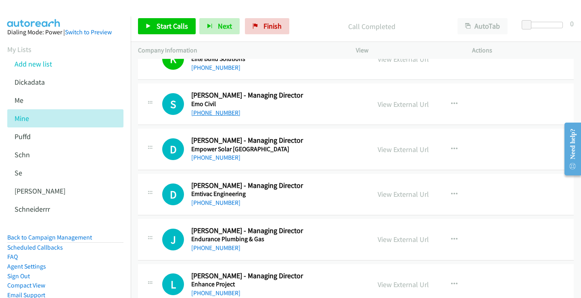
click at [217, 111] on link "+61 418 400 339" at bounding box center [215, 113] width 49 height 8
click at [396, 102] on link "View External Url" at bounding box center [402, 104] width 51 height 9
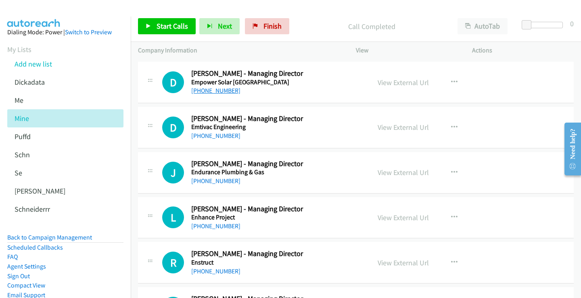
scroll to position [3710, 0]
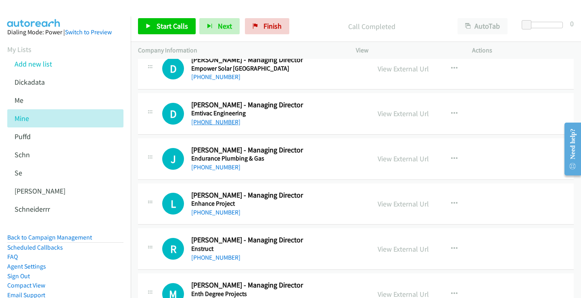
click at [217, 122] on link "+61 418 375 234" at bounding box center [215, 122] width 49 height 8
click at [395, 114] on link "View External Url" at bounding box center [402, 113] width 51 height 9
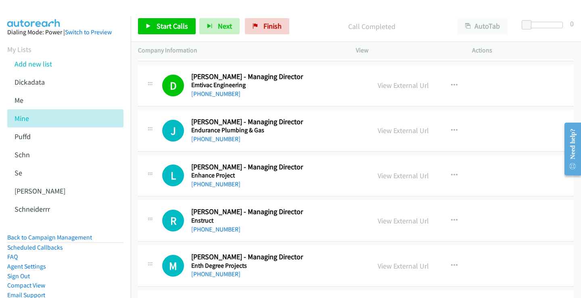
scroll to position [3750, 0]
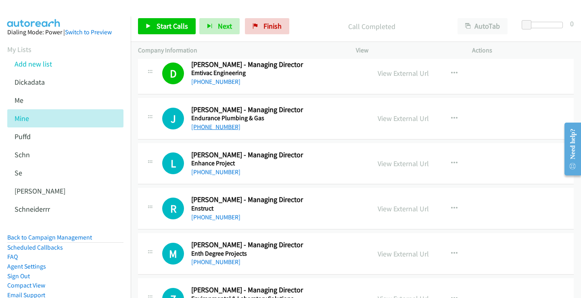
click at [223, 127] on link "+61 419 971 123" at bounding box center [215, 127] width 49 height 8
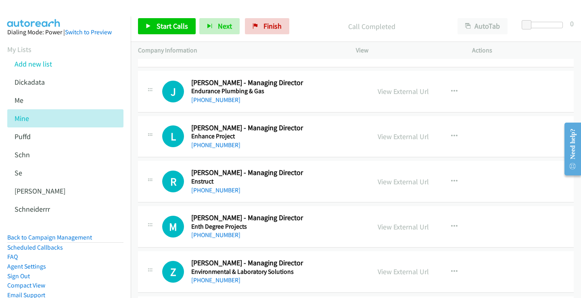
scroll to position [3790, 0]
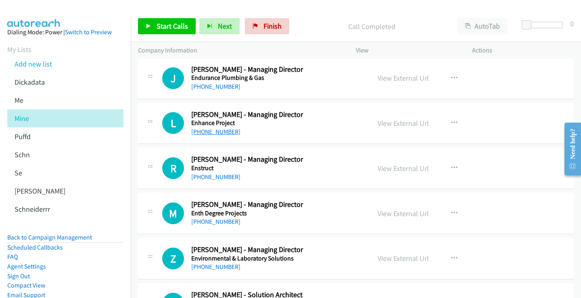
click at [218, 131] on link "+61 430 071 606" at bounding box center [215, 132] width 49 height 8
click at [383, 124] on link "View External Url" at bounding box center [402, 123] width 51 height 9
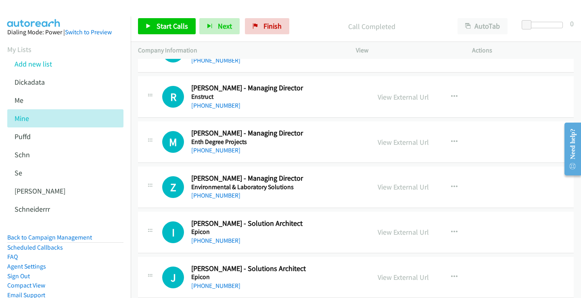
scroll to position [3871, 0]
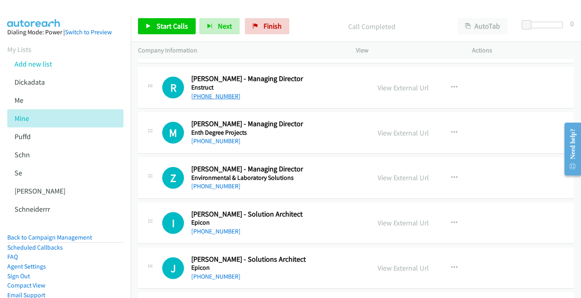
click at [214, 97] on link "+61 407 126 600" at bounding box center [215, 96] width 49 height 8
click at [405, 85] on link "View External Url" at bounding box center [402, 87] width 51 height 9
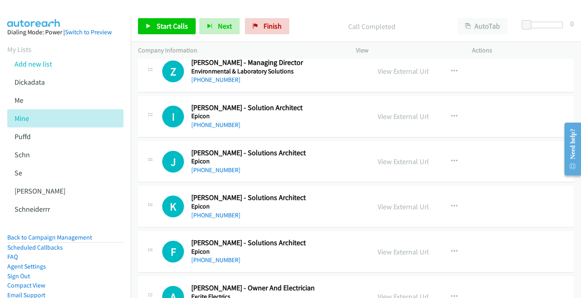
scroll to position [3992, 0]
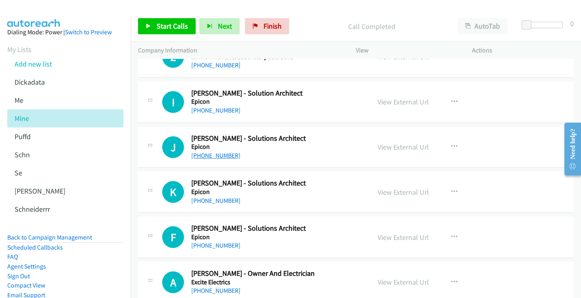
click at [217, 155] on link "+1 325-514-5703" at bounding box center [215, 156] width 49 height 8
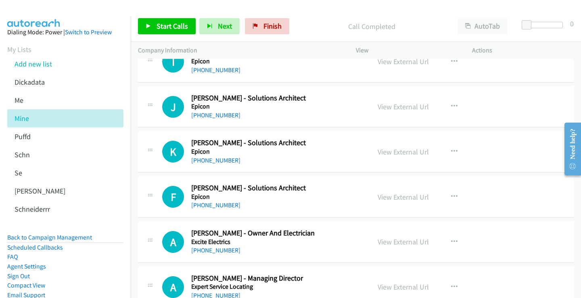
scroll to position [4072, 0]
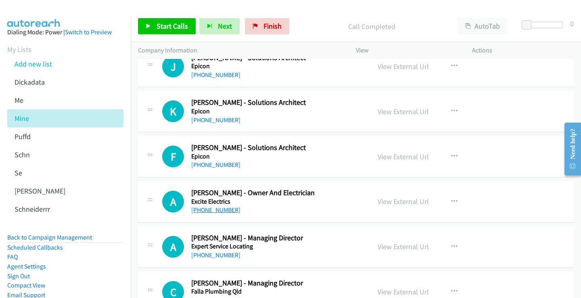
click at [209, 212] on link "+61 401 337 945" at bounding box center [215, 210] width 49 height 8
click at [209, 165] on link "+61 405 417 400" at bounding box center [215, 165] width 49 height 8
click at [396, 157] on link "View External Url" at bounding box center [402, 156] width 51 height 9
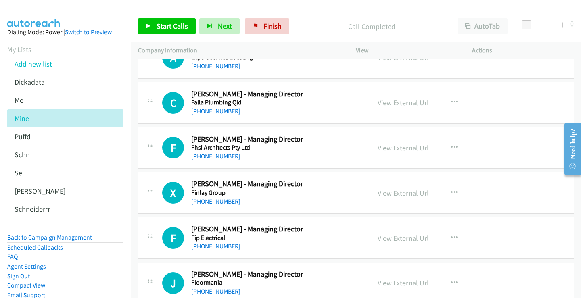
scroll to position [4274, 0]
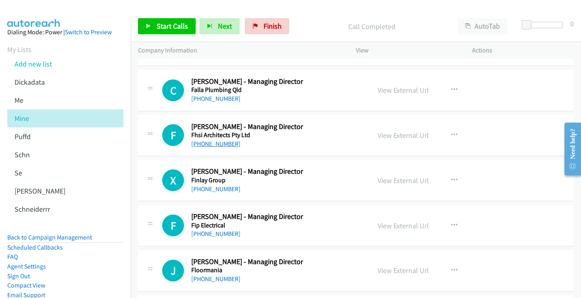
click at [218, 143] on link "+971 50 180 0650" at bounding box center [215, 144] width 49 height 8
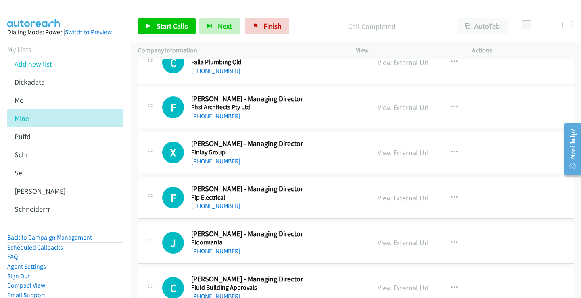
scroll to position [4314, 0]
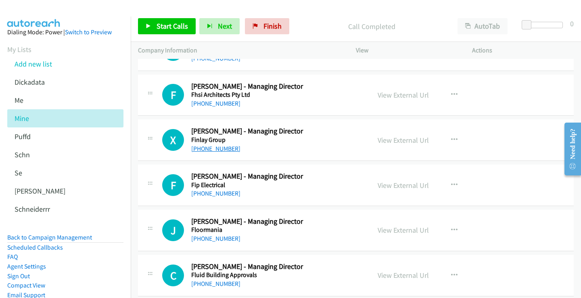
click at [218, 148] on link "+61 400 333 016" at bounding box center [215, 149] width 49 height 8
click at [387, 142] on link "View External Url" at bounding box center [402, 139] width 51 height 9
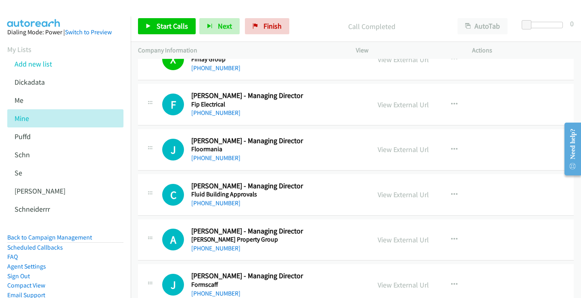
scroll to position [4435, 0]
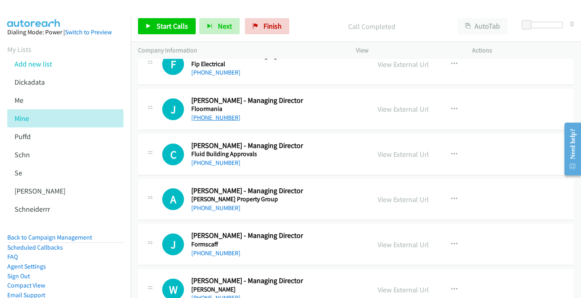
click at [214, 119] on link "+61 416 107 525" at bounding box center [215, 118] width 49 height 8
click at [385, 110] on link "View External Url" at bounding box center [402, 108] width 51 height 9
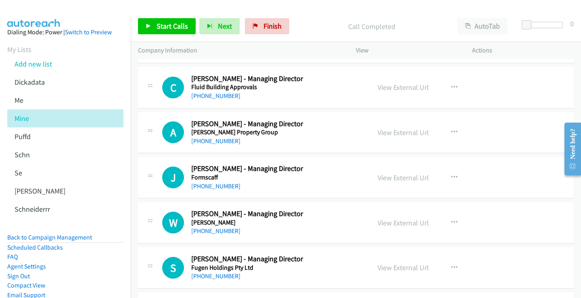
scroll to position [4516, 0]
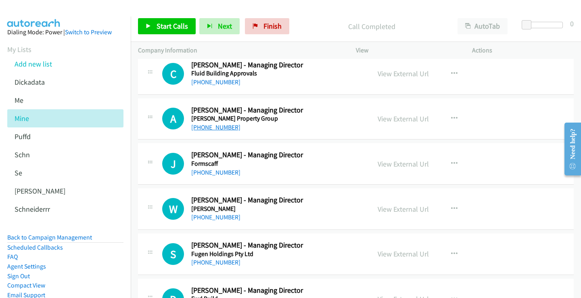
click at [218, 126] on link "+61 410 507 595" at bounding box center [215, 127] width 49 height 8
click at [400, 117] on link "View External Url" at bounding box center [402, 118] width 51 height 9
